Goal: Information Seeking & Learning: Learn about a topic

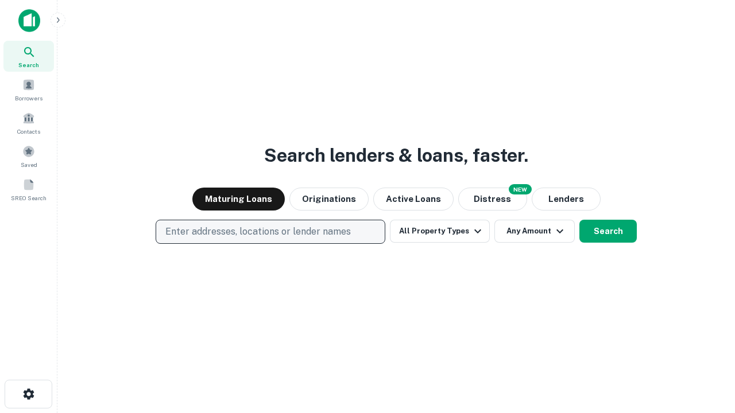
click at [270, 232] on p "Enter addresses, locations or lender names" at bounding box center [257, 232] width 185 height 14
type input "**********"
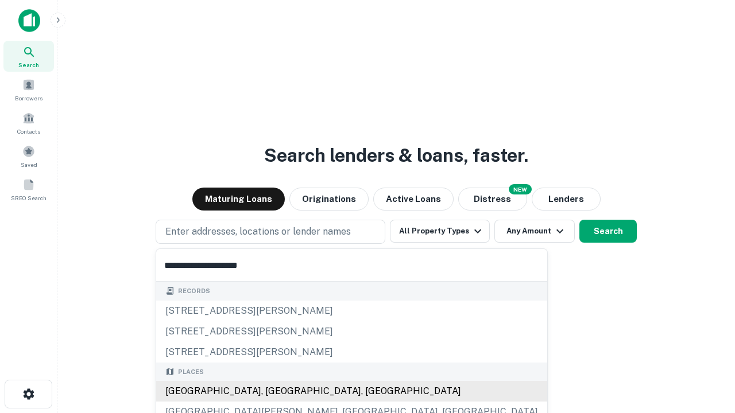
click at [274, 391] on div "Santa Monica, CA, USA" at bounding box center [351, 391] width 391 height 21
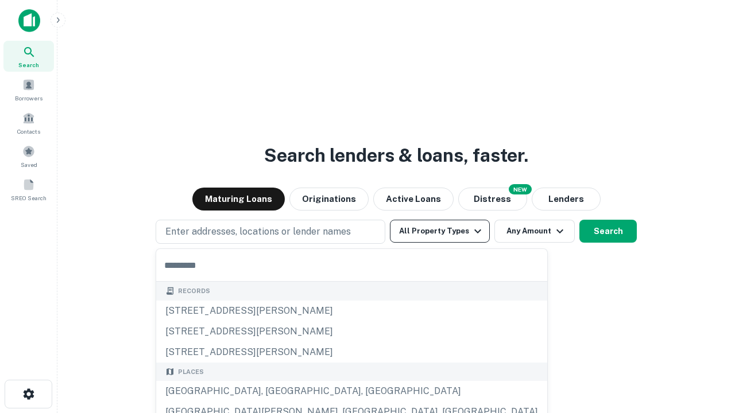
click at [440, 231] on button "All Property Types" at bounding box center [440, 231] width 100 height 23
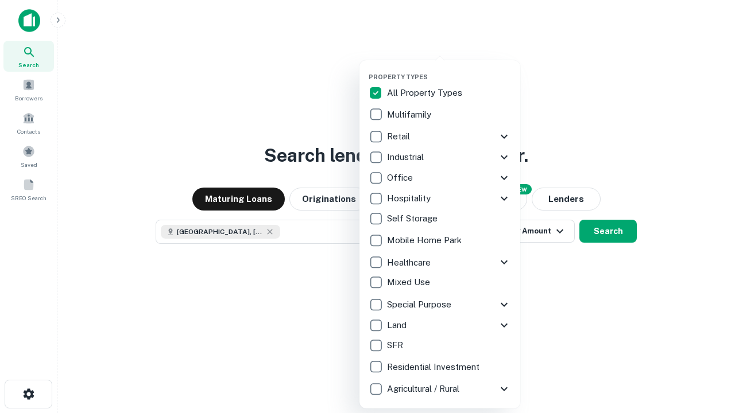
click at [449, 69] on button "button" at bounding box center [448, 69] width 161 height 1
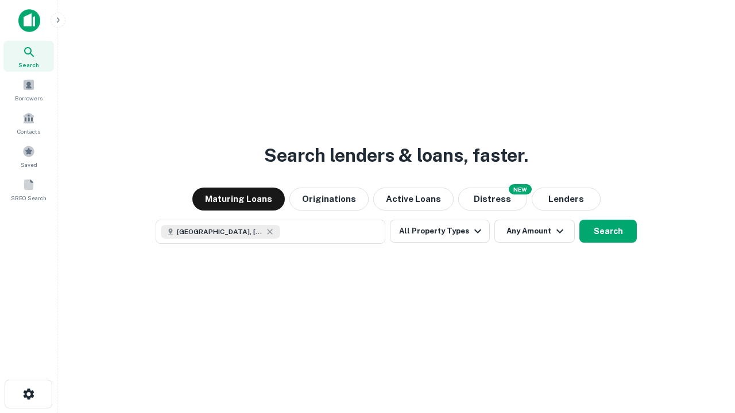
scroll to position [18, 0]
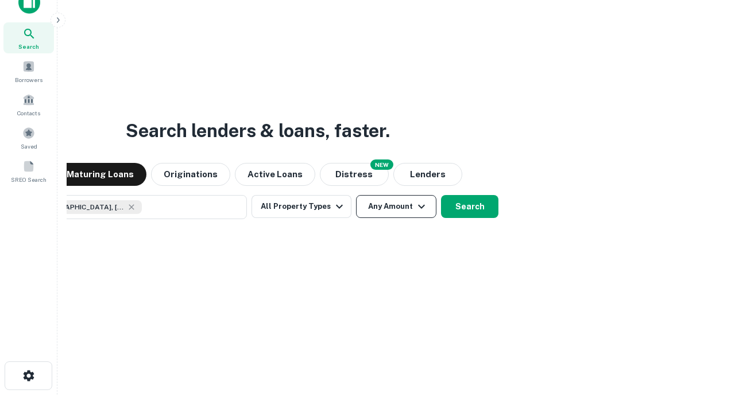
click at [356, 195] on button "Any Amount" at bounding box center [396, 206] width 80 height 23
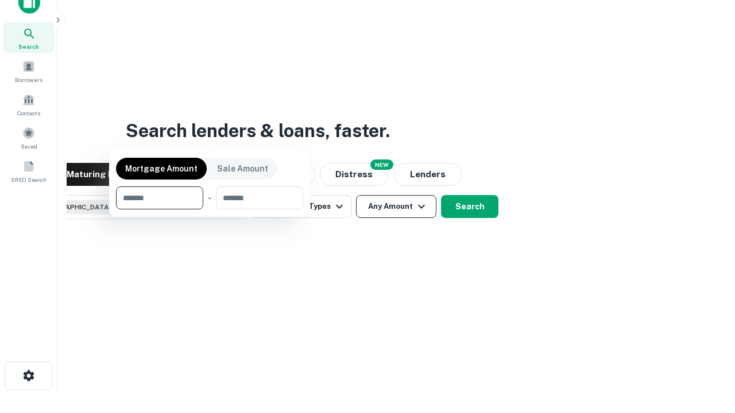
scroll to position [83, 325]
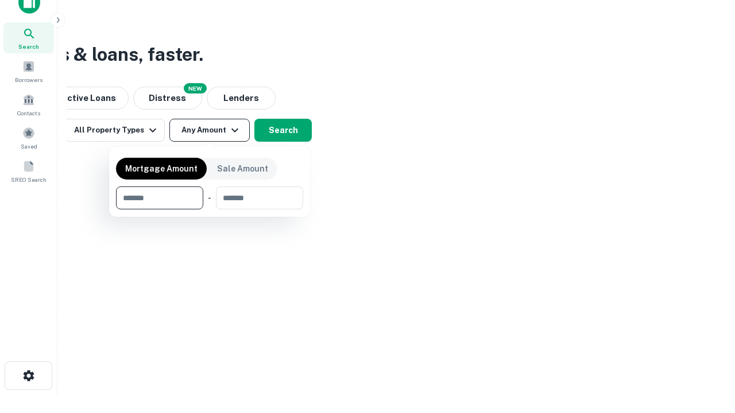
type input "*******"
click at [210, 210] on button "button" at bounding box center [209, 210] width 187 height 1
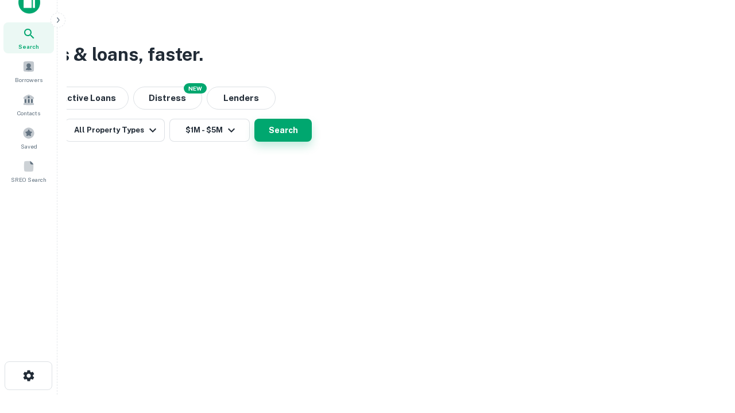
click at [312, 142] on button "Search" at bounding box center [282, 130] width 57 height 23
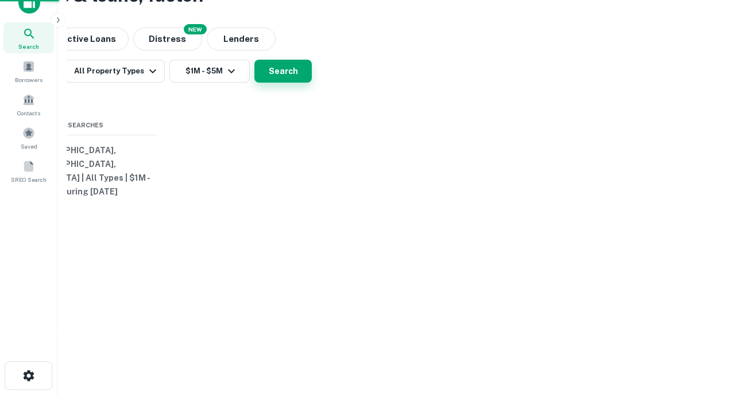
scroll to position [0, 212]
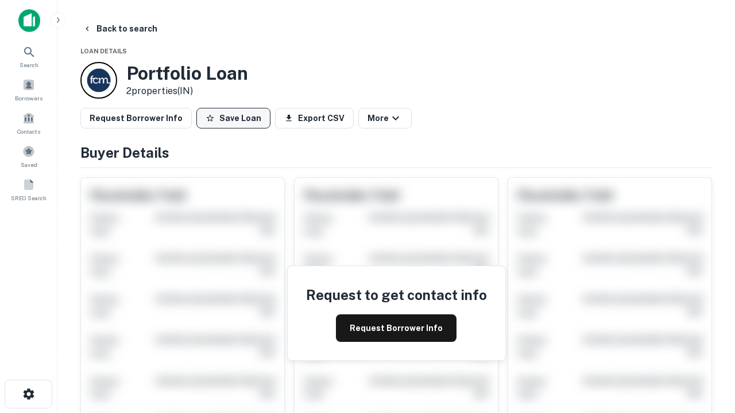
click at [233, 118] on button "Save Loan" at bounding box center [233, 118] width 74 height 21
click at [236, 118] on button "Save Loan" at bounding box center [233, 118] width 74 height 21
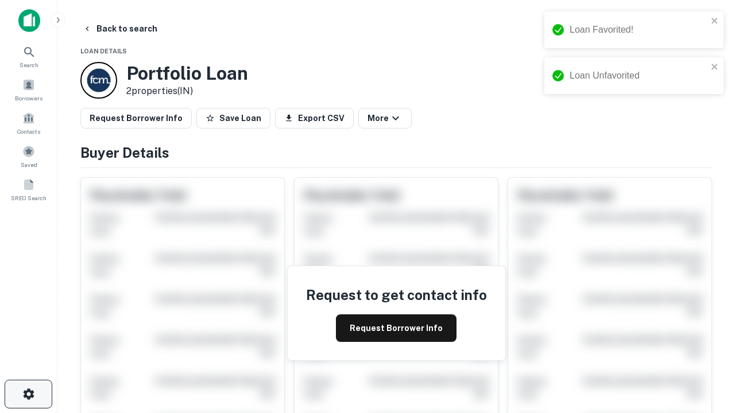
click at [28, 394] on icon "button" at bounding box center [29, 394] width 14 height 14
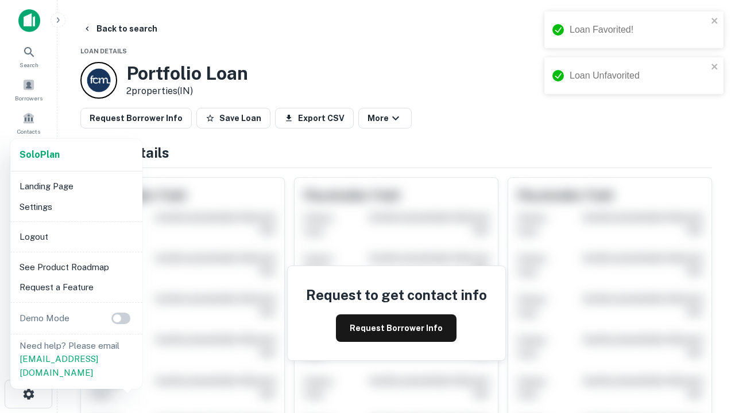
click at [76, 236] on li "Logout" at bounding box center [76, 237] width 123 height 21
